Goal: Task Accomplishment & Management: Manage account settings

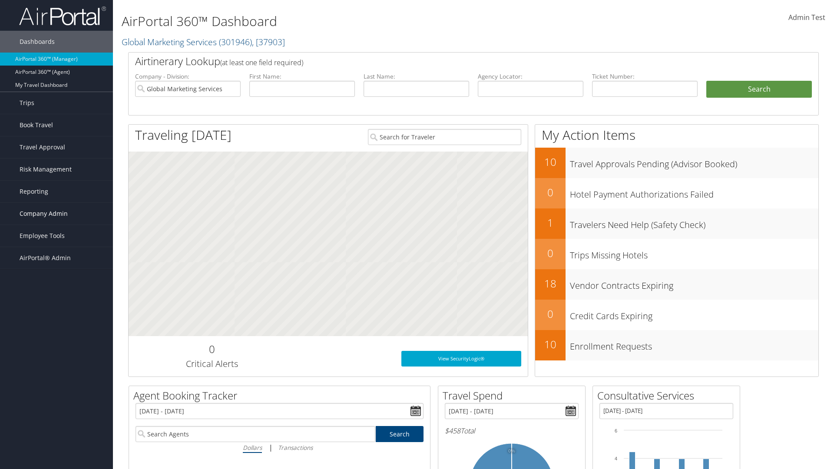
click at [56, 214] on span "Company Admin" at bounding box center [44, 214] width 48 height 22
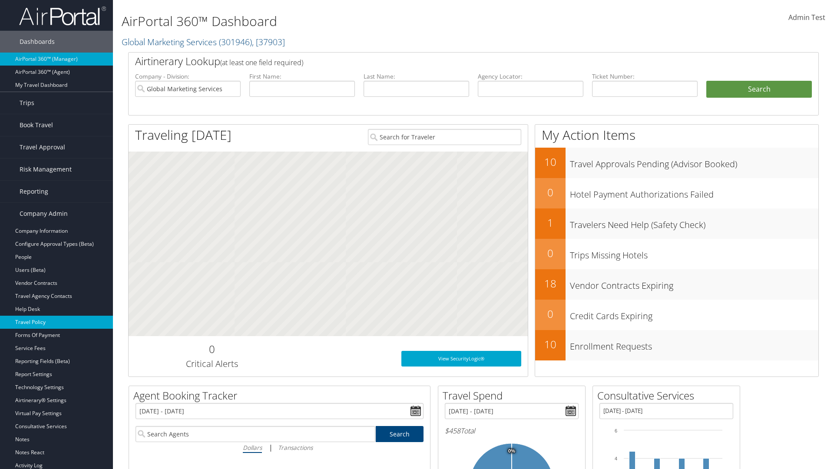
click at [56, 322] on link "Travel Policy" at bounding box center [56, 322] width 113 height 13
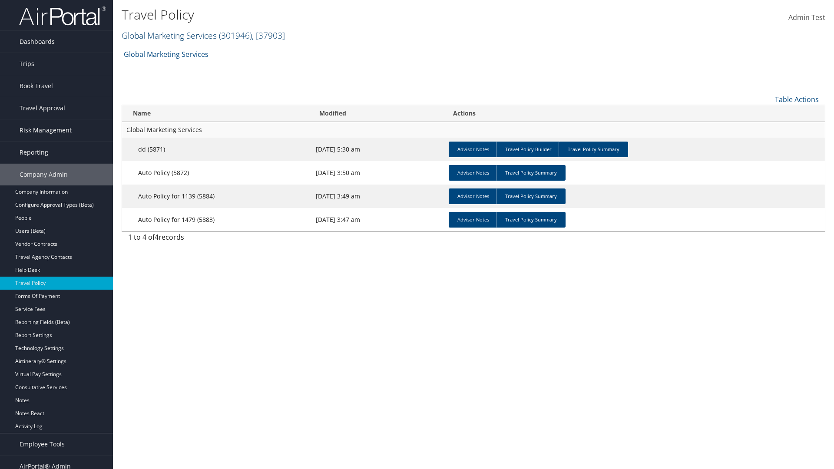
click at [168, 35] on link "Global Marketing Services ( 301946 ) , [ 37903 ]" at bounding box center [203, 36] width 163 height 12
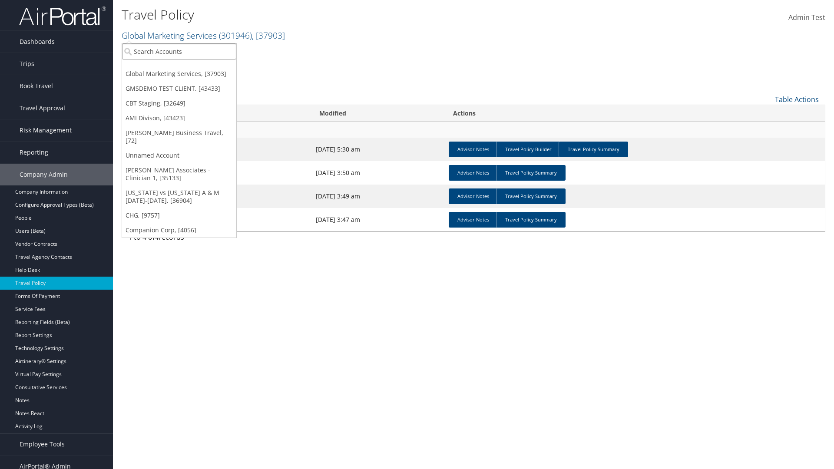
click at [179, 51] on input "search" at bounding box center [179, 51] width 114 height 16
type input "Global Marketing Services"
click at [187, 67] on div "Global Marketing Services (301946), [37903]" at bounding box center [187, 67] width 140 height 8
